Goal: Transaction & Acquisition: Purchase product/service

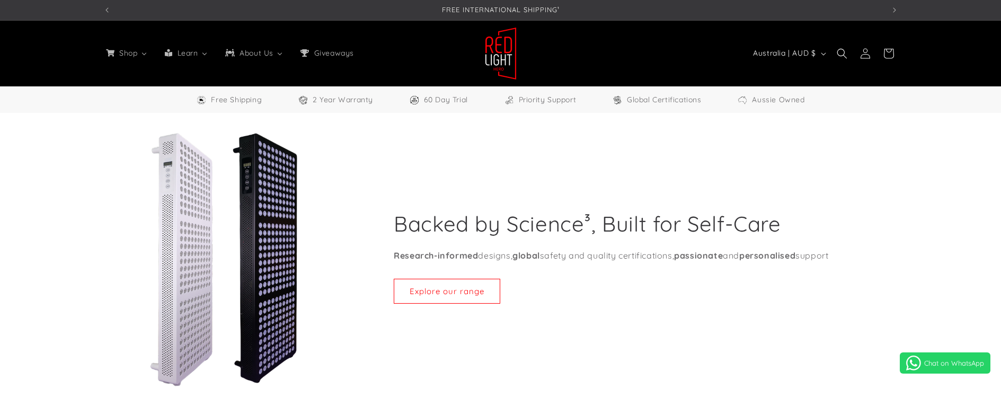
select select "**"
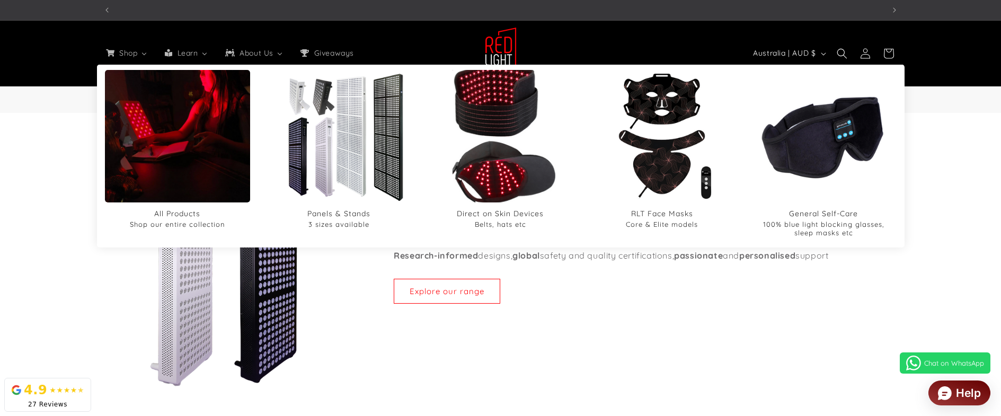
scroll to position [0, 781]
click at [492, 119] on img "Direct on Skin Devices" at bounding box center [500, 136] width 159 height 159
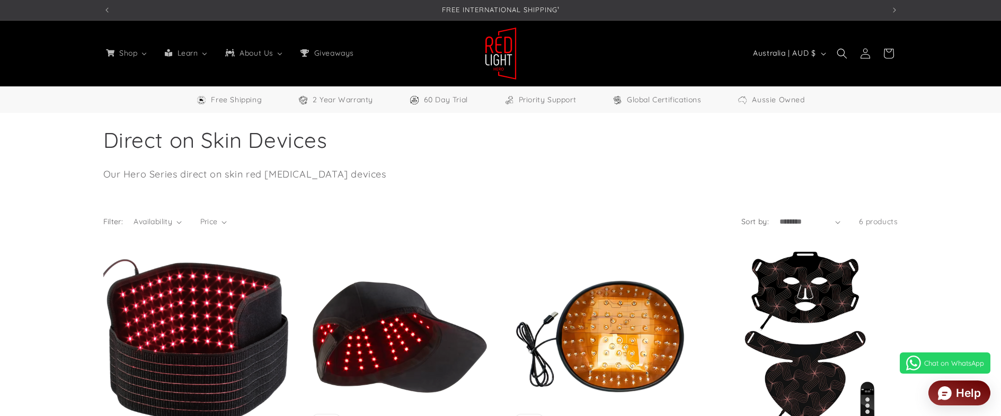
select select "**"
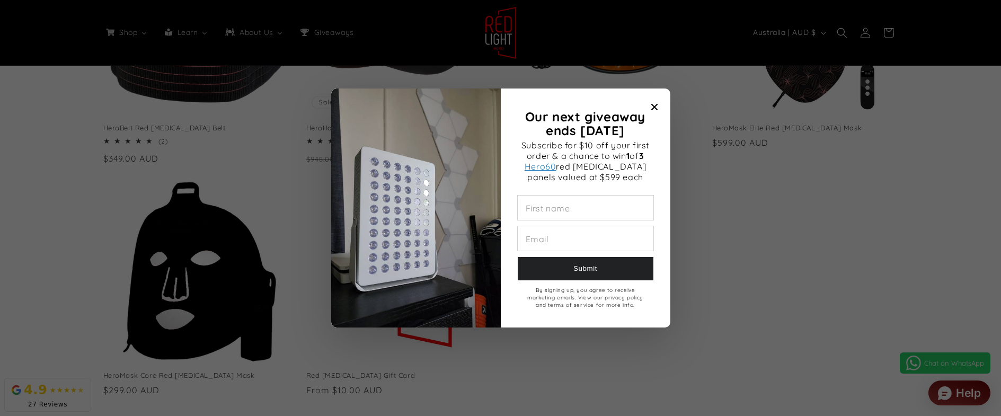
scroll to position [0, 1562]
click at [656, 104] on icon "Close modal" at bounding box center [654, 107] width 6 height 6
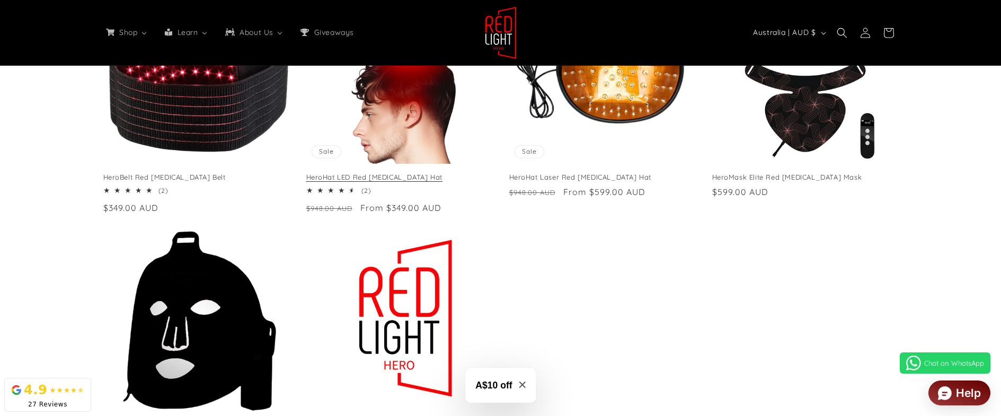
scroll to position [159, 0]
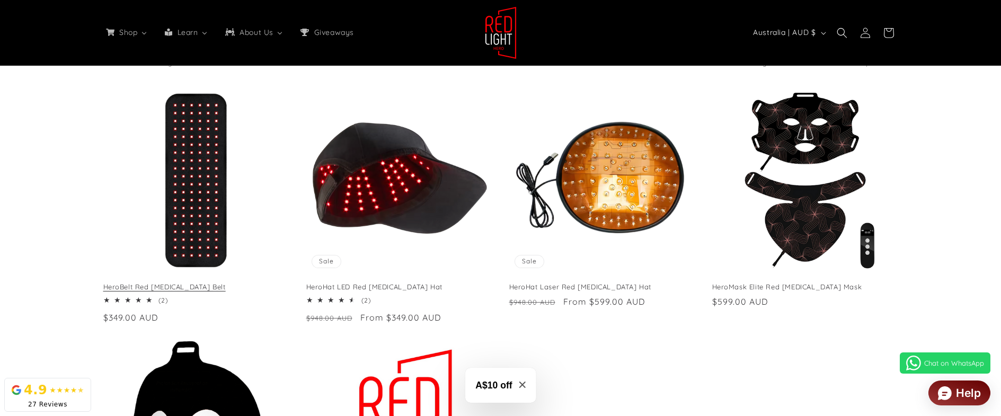
click at [190, 282] on link "HeroBelt Red [MEDICAL_DATA] Belt" at bounding box center [196, 286] width 186 height 9
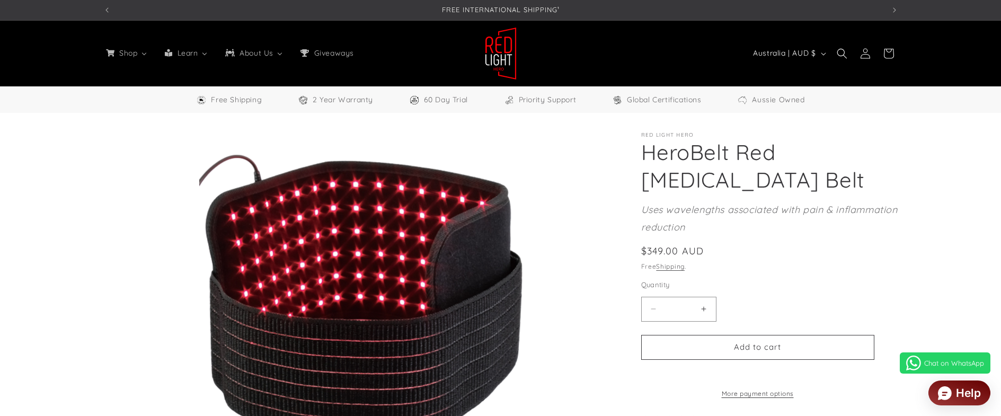
select select "**"
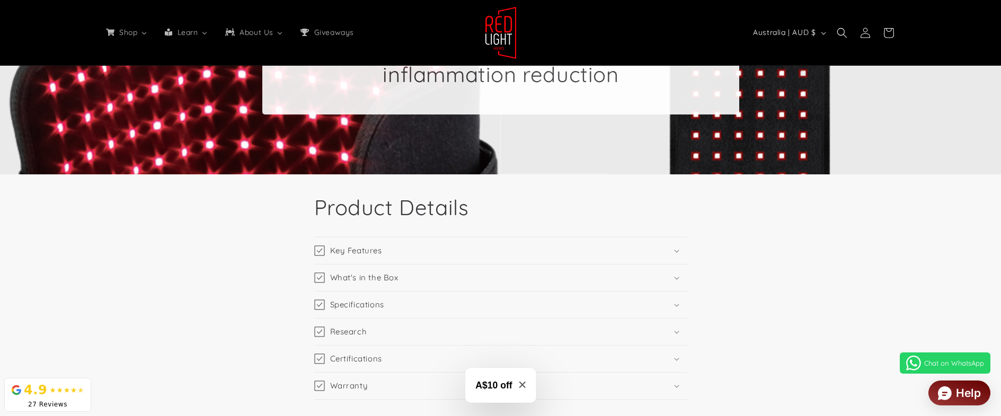
scroll to position [1325, 0]
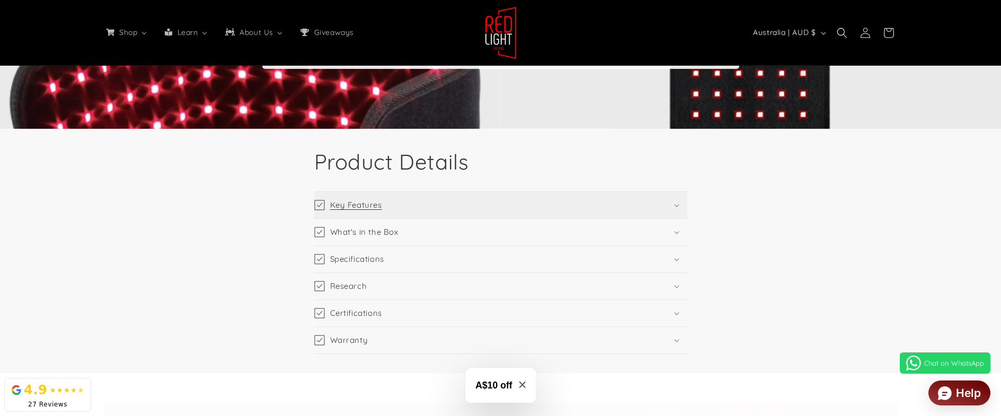
click at [677, 206] on icon at bounding box center [676, 205] width 5 height 3
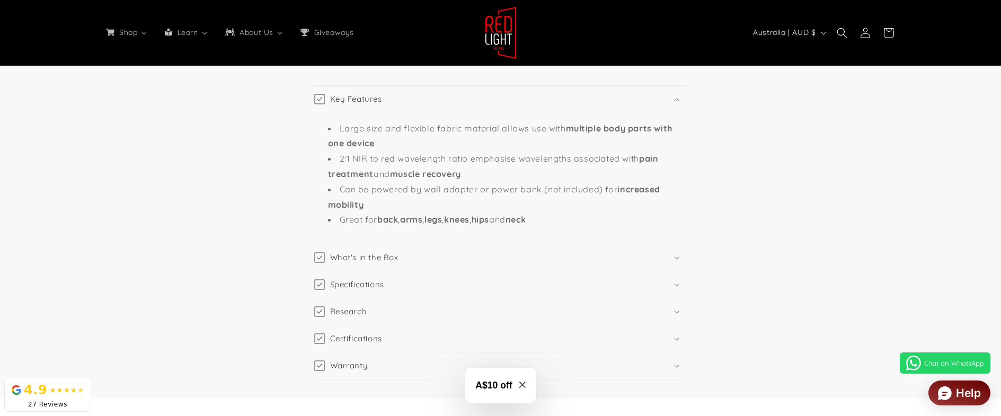
scroll to position [0, 0]
click at [679, 259] on summary "What's in the Box" at bounding box center [500, 257] width 373 height 26
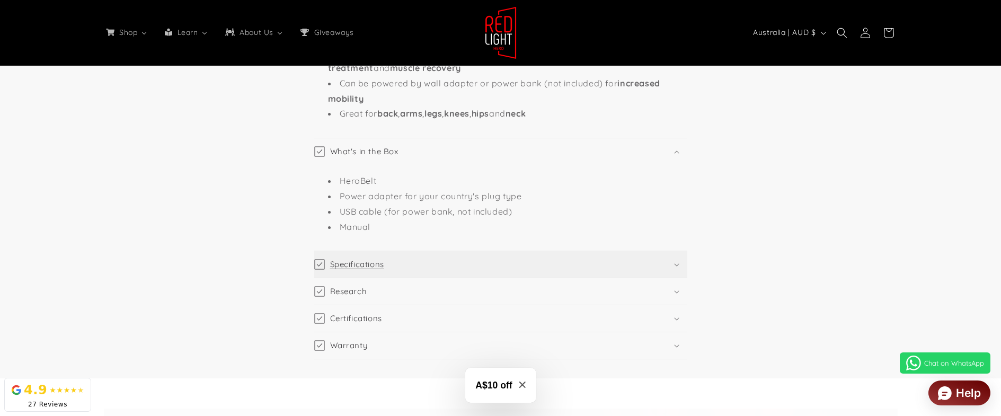
scroll to position [0, 781]
click at [676, 265] on icon at bounding box center [676, 264] width 5 height 3
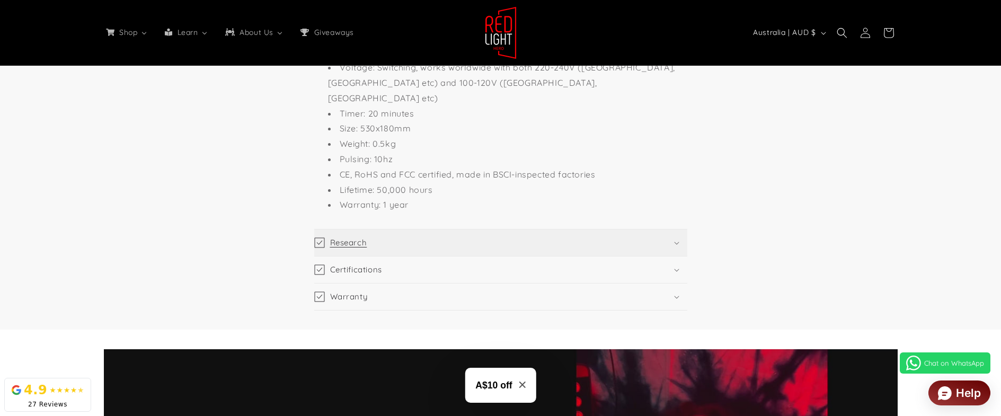
scroll to position [0, 1562]
click at [674, 242] on icon at bounding box center [676, 243] width 5 height 3
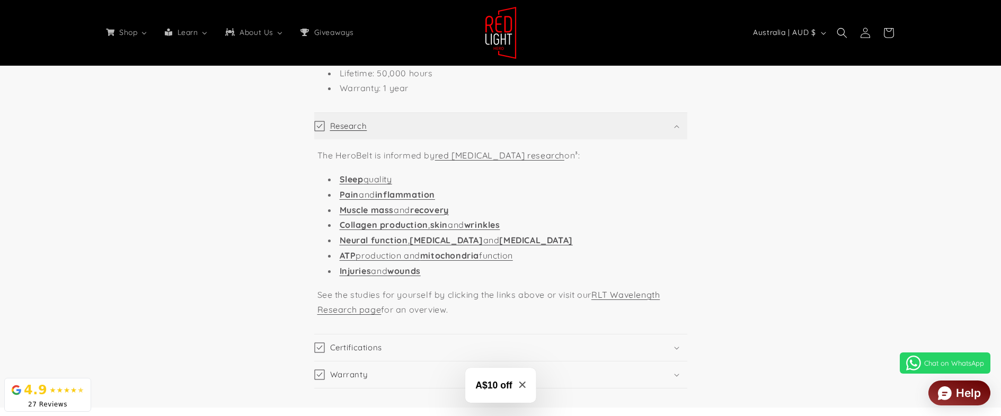
scroll to position [2013, 0]
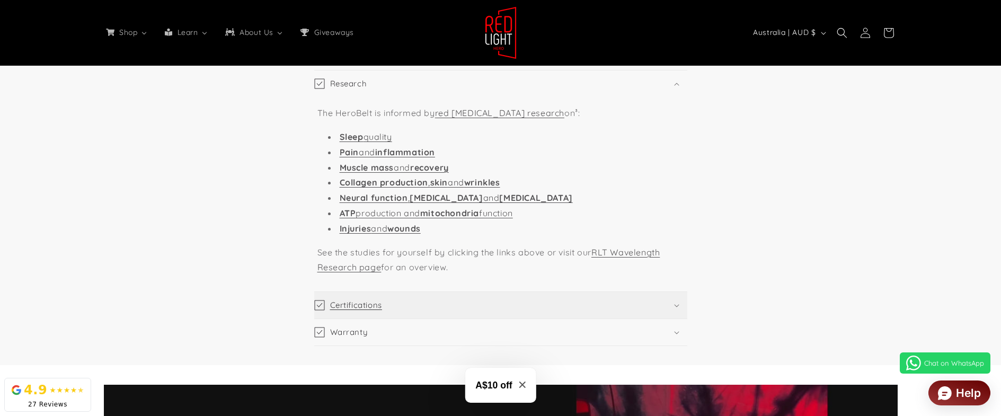
click at [680, 292] on summary "Certifications" at bounding box center [500, 305] width 373 height 26
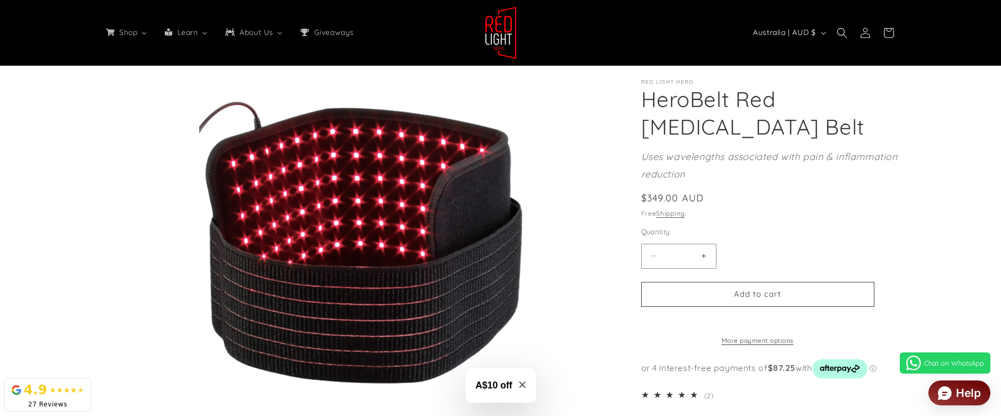
scroll to position [0, 0]
